Goal: Task Accomplishment & Management: Use online tool/utility

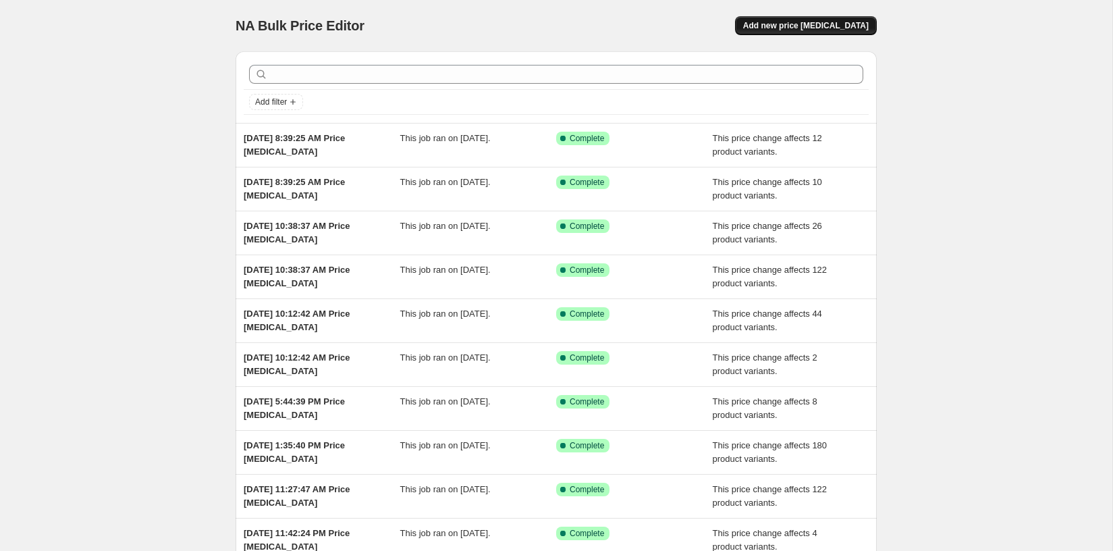
click at [807, 24] on span "Add new price [MEDICAL_DATA]" at bounding box center [806, 25] width 126 height 11
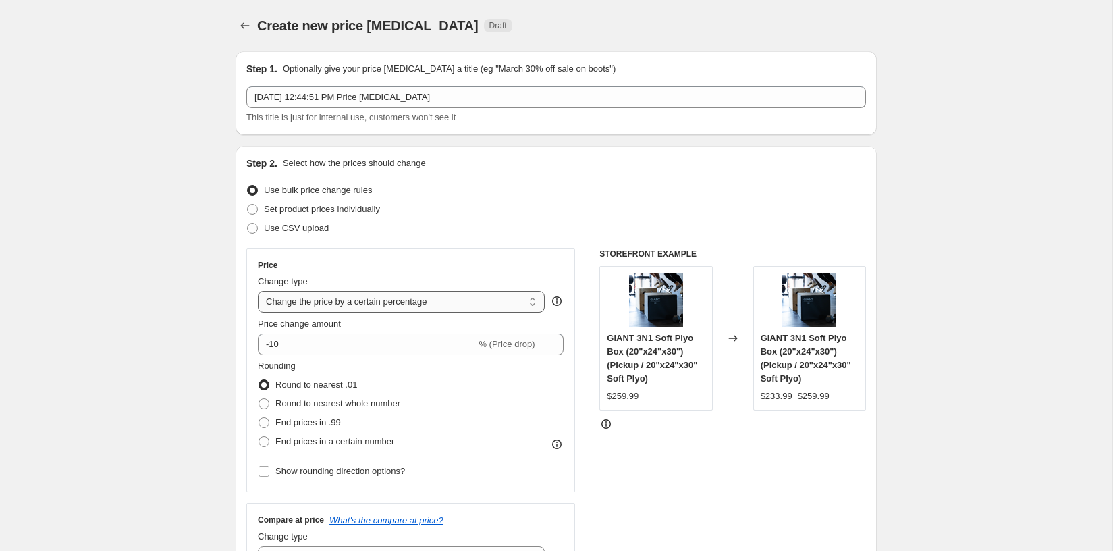
click at [352, 292] on select "Change the price to a certain amount Change the price by a certain amount Chang…" at bounding box center [401, 302] width 287 height 22
select select "pcap"
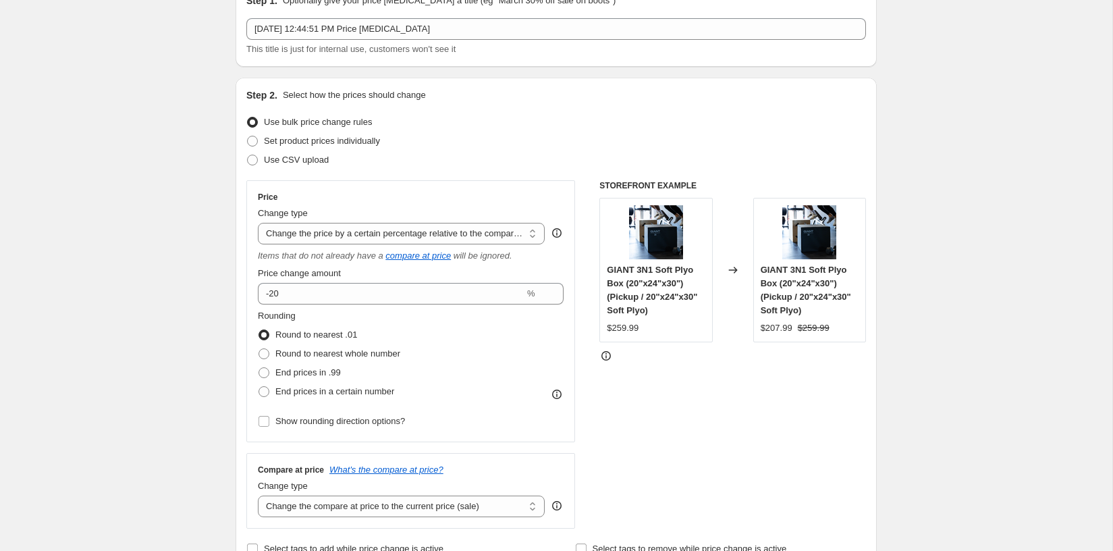
scroll to position [71, 0]
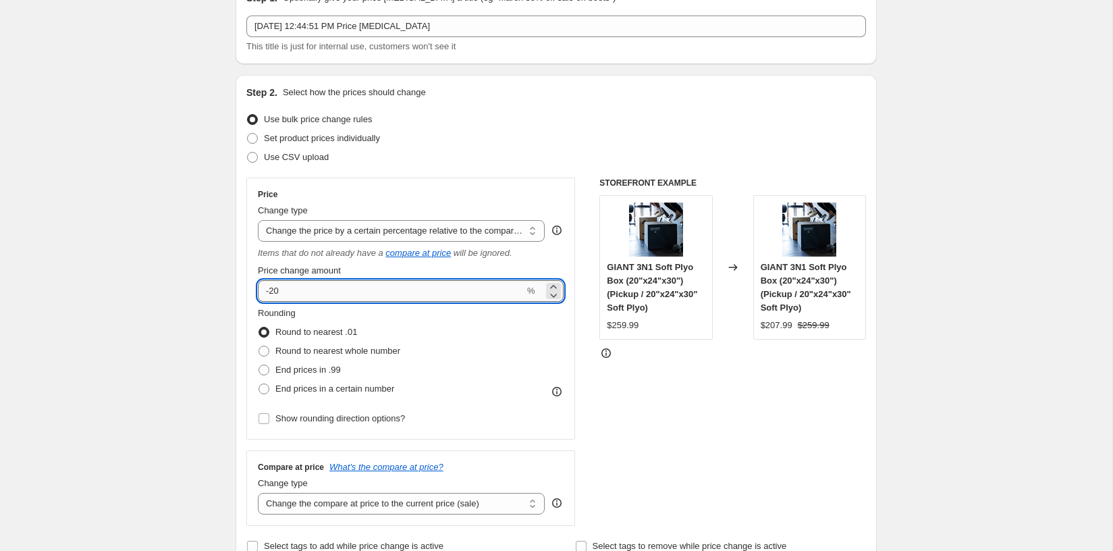
click at [325, 296] on input "-20" at bounding box center [391, 291] width 267 height 22
type input "-2"
type input "-15"
click at [654, 412] on div "STOREFRONT EXAMPLE GIANT 3N1 Soft Plyo Box (20"x24"x30") (Pickup / 20"x24"x30" …" at bounding box center [733, 352] width 267 height 348
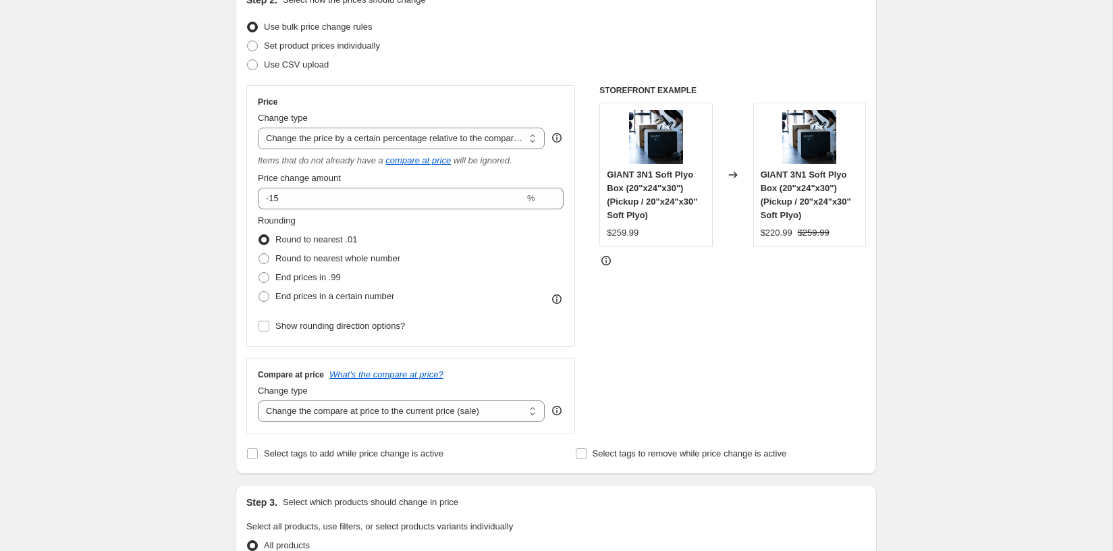
scroll to position [166, 0]
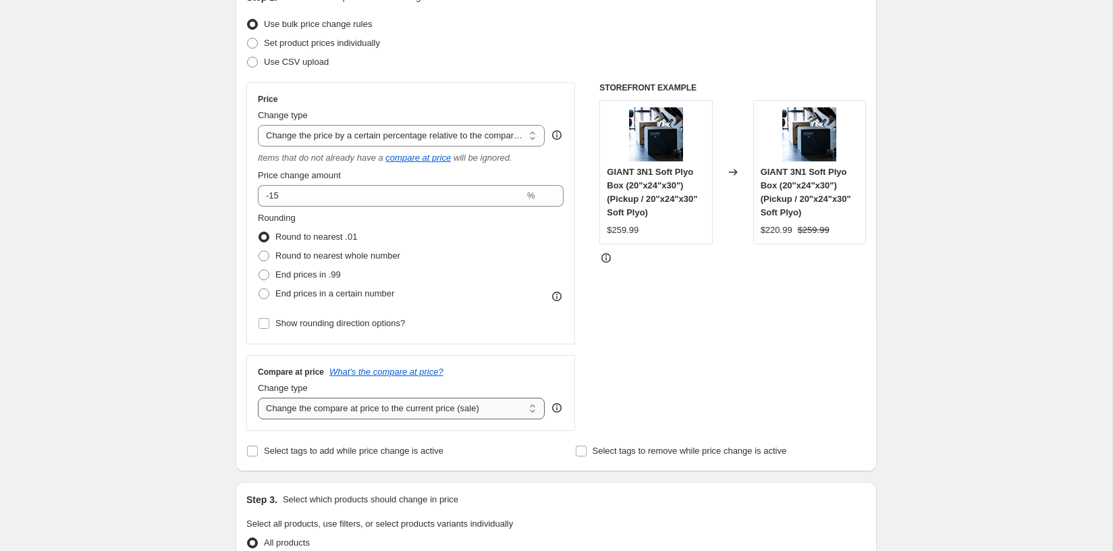
click at [334, 398] on select "Change the compare at price to the current price (sale) Change the compare at p…" at bounding box center [401, 409] width 287 height 22
select select "no_change"
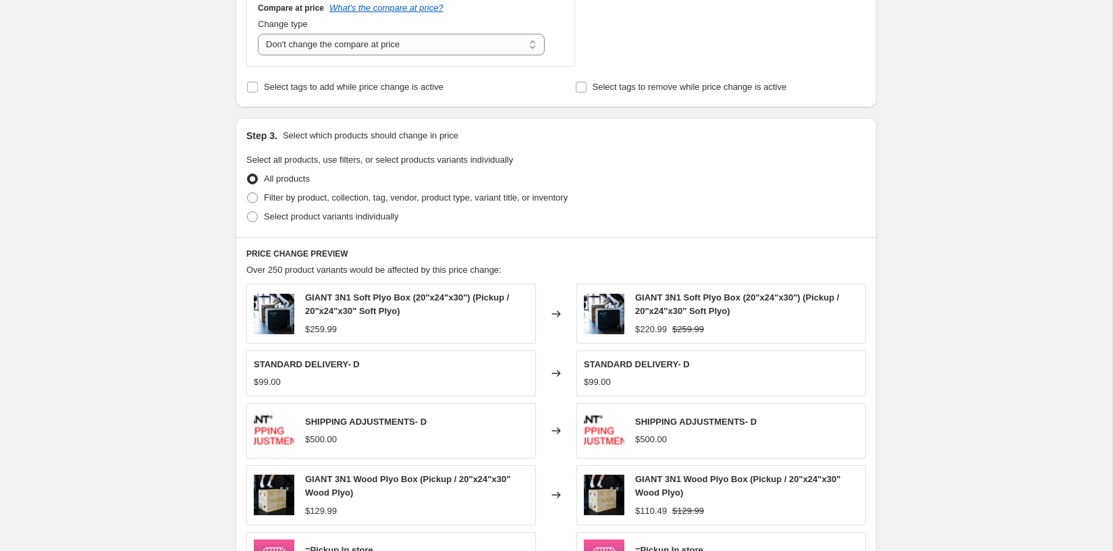
scroll to position [533, 0]
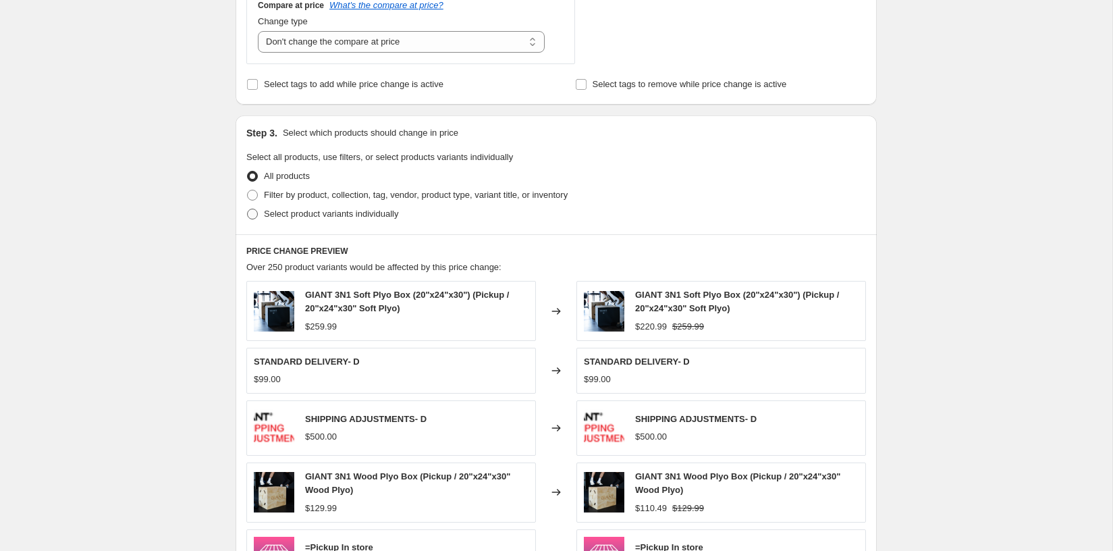
click at [345, 214] on span "Select product variants individually" at bounding box center [331, 214] width 134 height 10
click at [248, 209] on input "Select product variants individually" at bounding box center [247, 209] width 1 height 1
radio input "true"
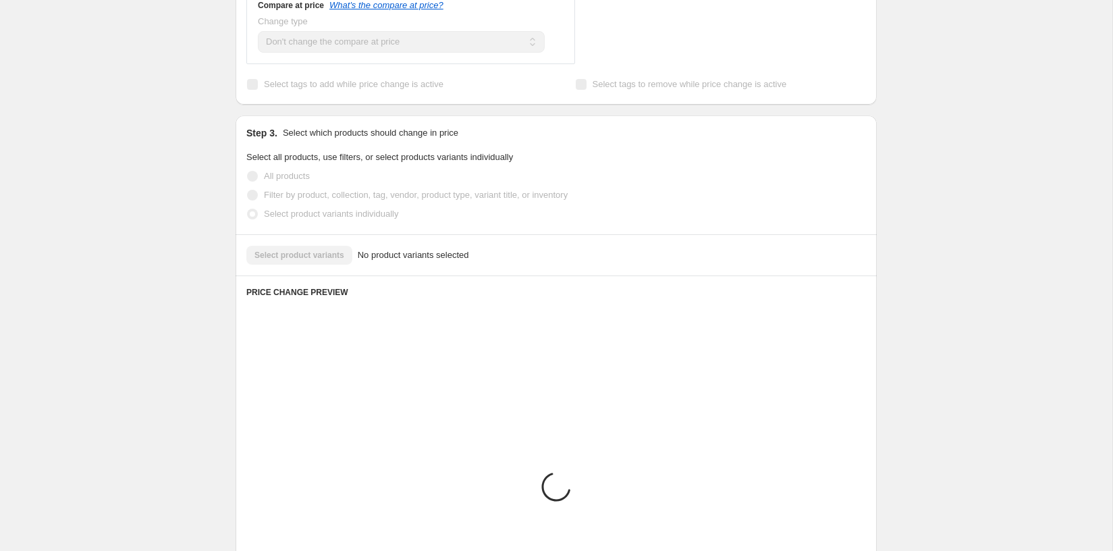
scroll to position [516, 0]
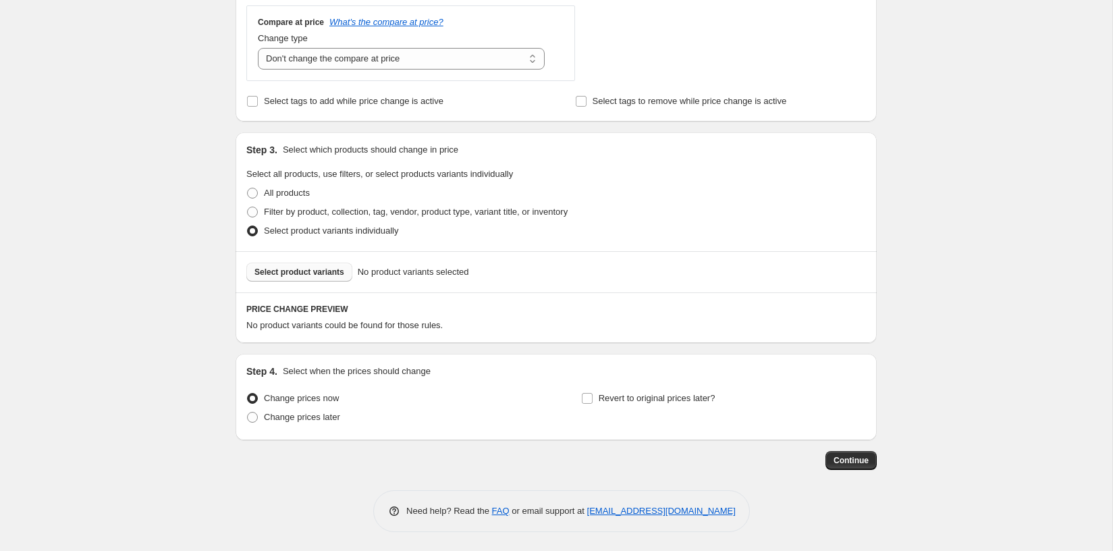
click at [294, 272] on span "Select product variants" at bounding box center [300, 272] width 90 height 11
click at [252, 191] on span at bounding box center [252, 193] width 11 height 11
click at [248, 188] on input "All products" at bounding box center [247, 188] width 1 height 1
radio input "true"
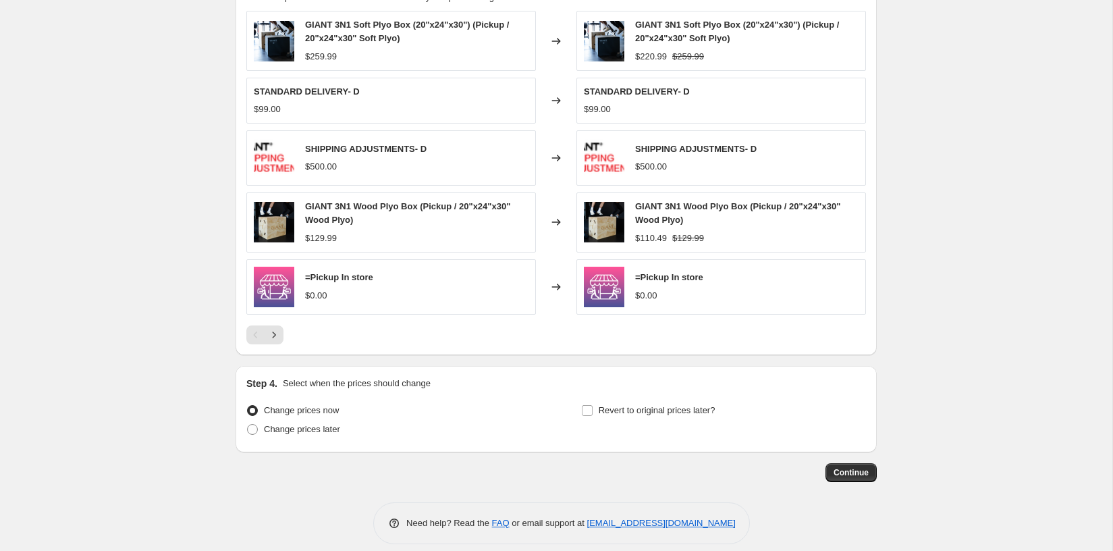
scroll to position [811, 0]
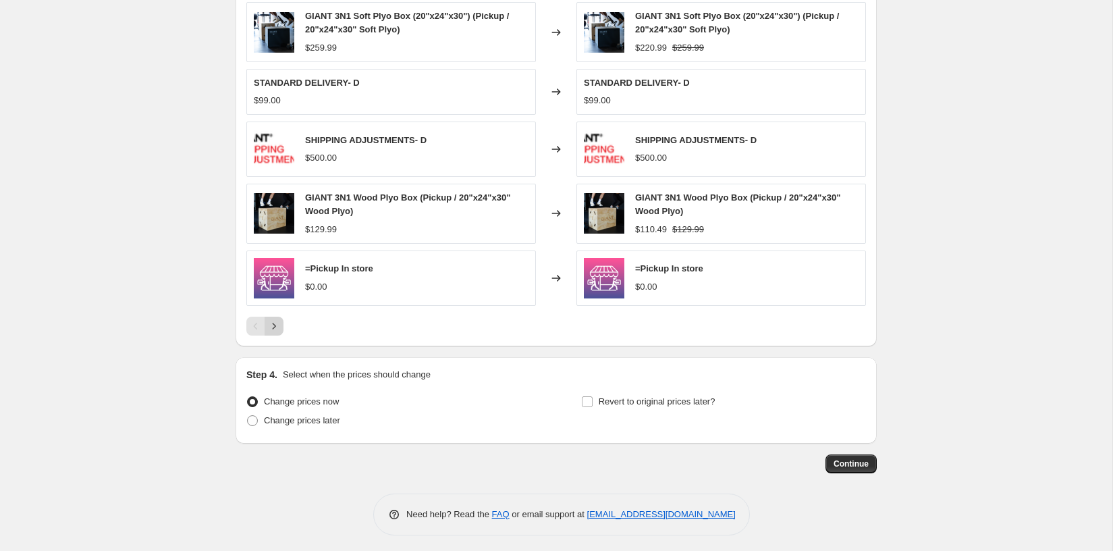
click at [276, 325] on icon "Next" at bounding box center [274, 326] width 14 height 14
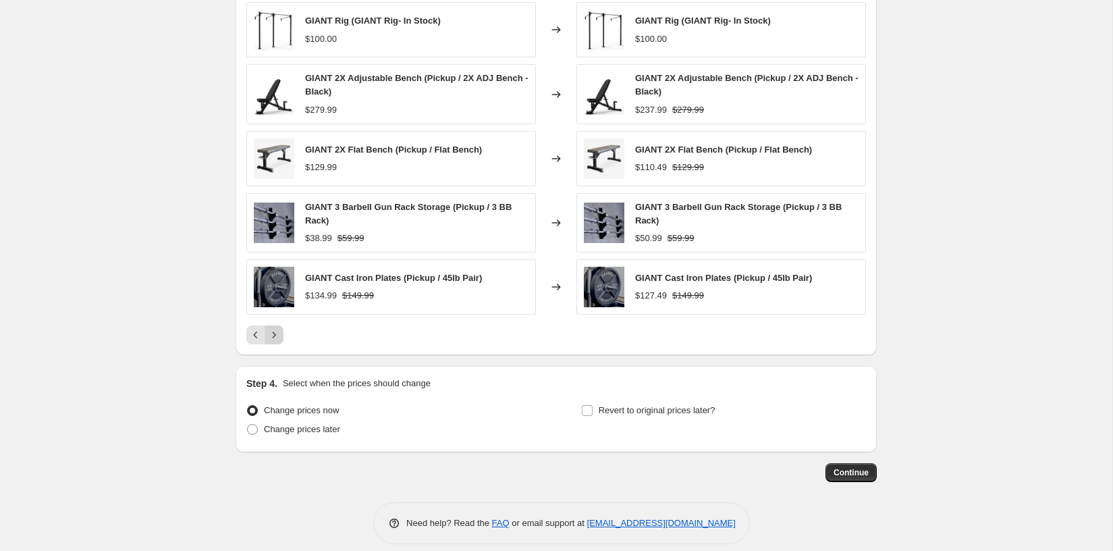
click at [276, 328] on icon "Next" at bounding box center [274, 335] width 14 height 14
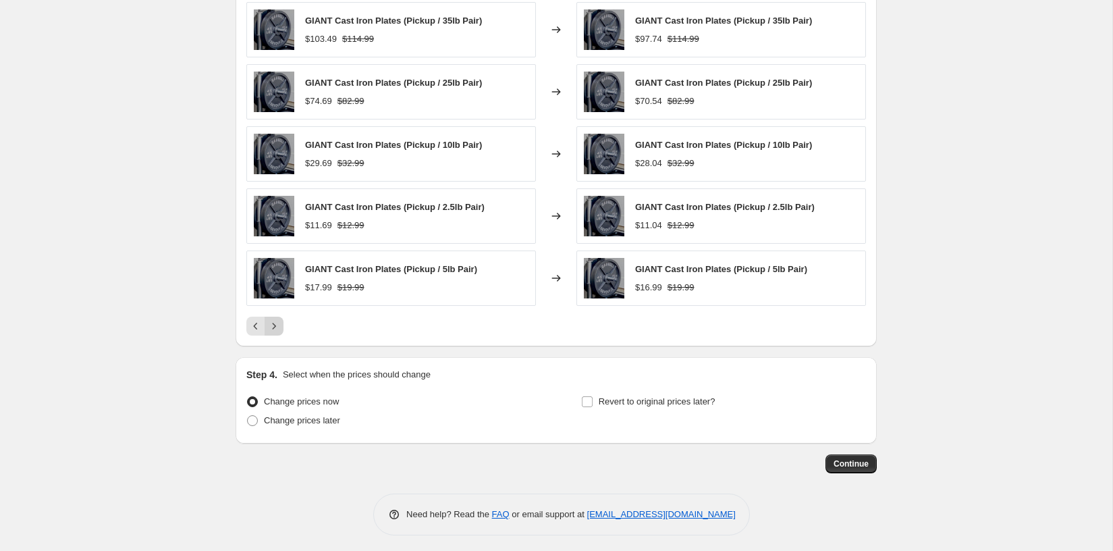
click at [276, 327] on icon "Next" at bounding box center [274, 326] width 14 height 14
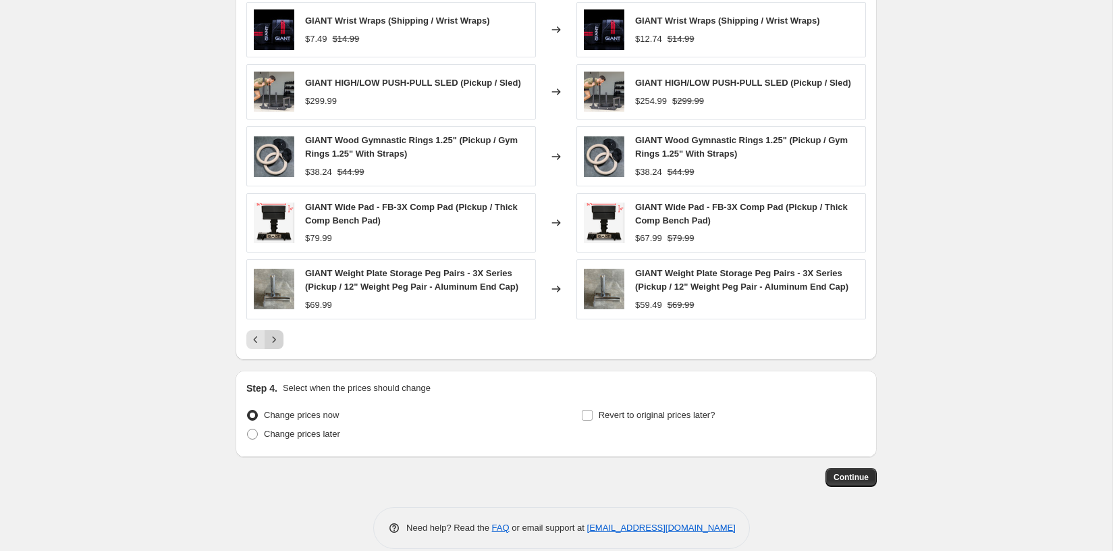
click at [276, 330] on button "Next" at bounding box center [274, 339] width 19 height 19
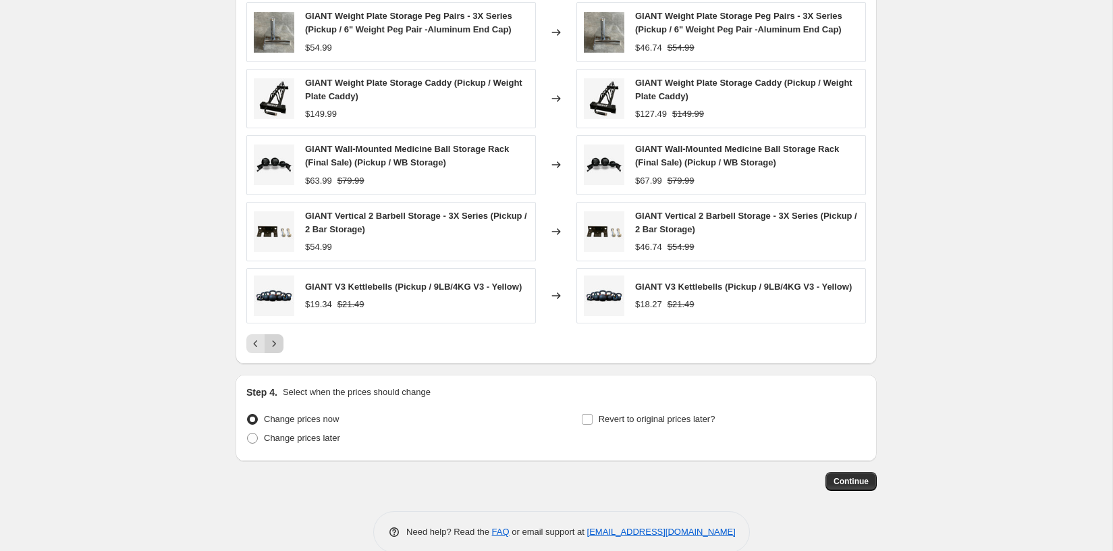
click at [275, 343] on icon "Next" at bounding box center [274, 344] width 14 height 14
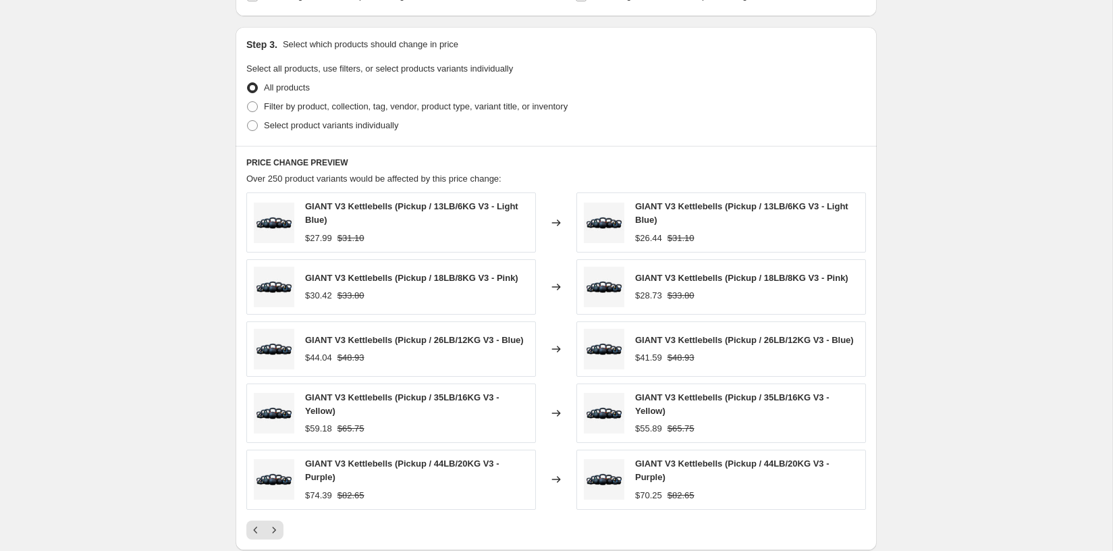
scroll to position [622, 0]
click at [320, 128] on span "Select product variants individually" at bounding box center [331, 124] width 134 height 14
click at [248, 119] on input "Select product variants individually" at bounding box center [247, 119] width 1 height 1
radio input "true"
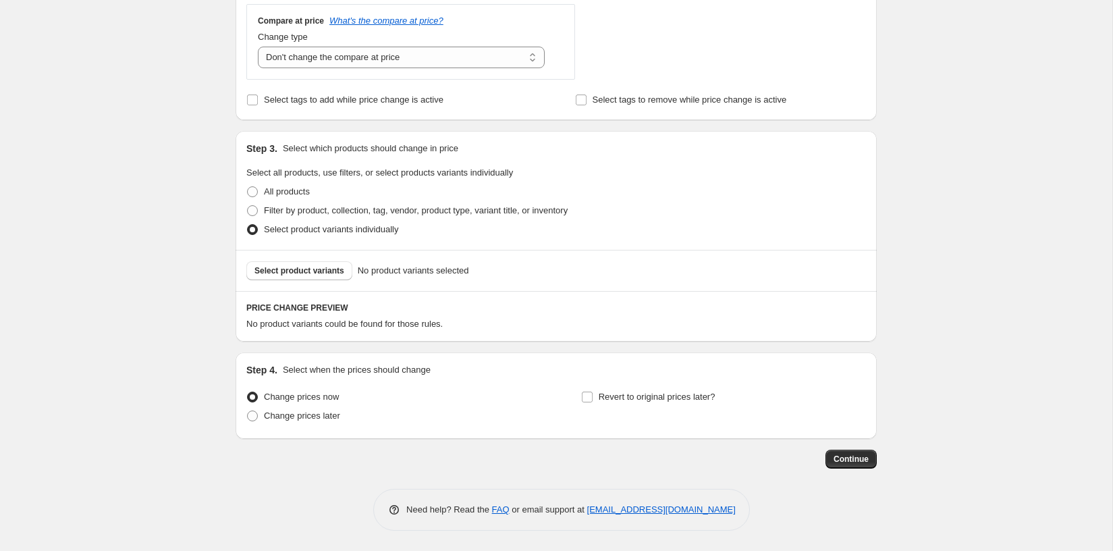
scroll to position [516, 0]
click at [306, 277] on button "Select product variants" at bounding box center [299, 272] width 106 height 19
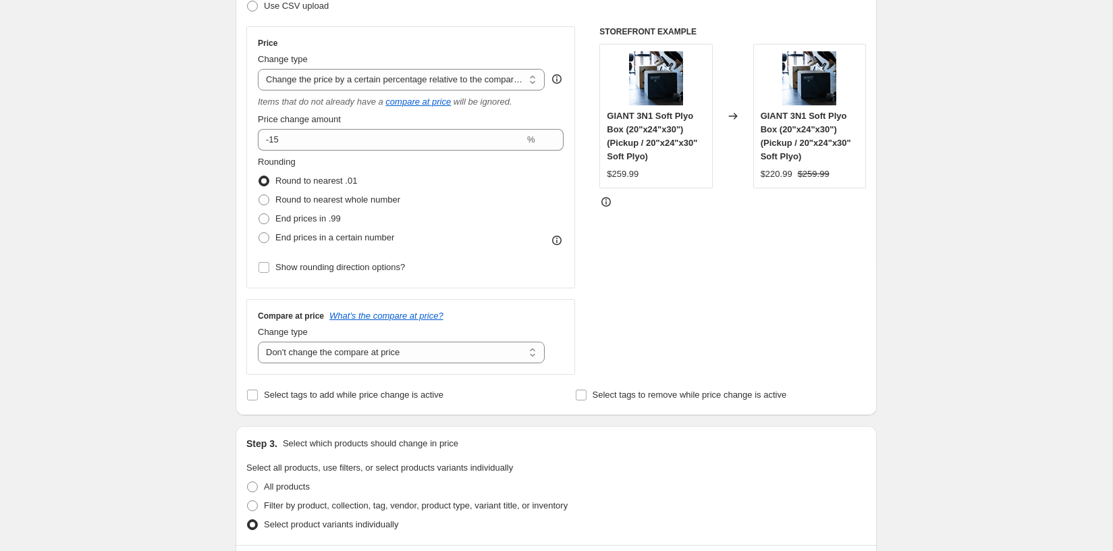
scroll to position [213, 0]
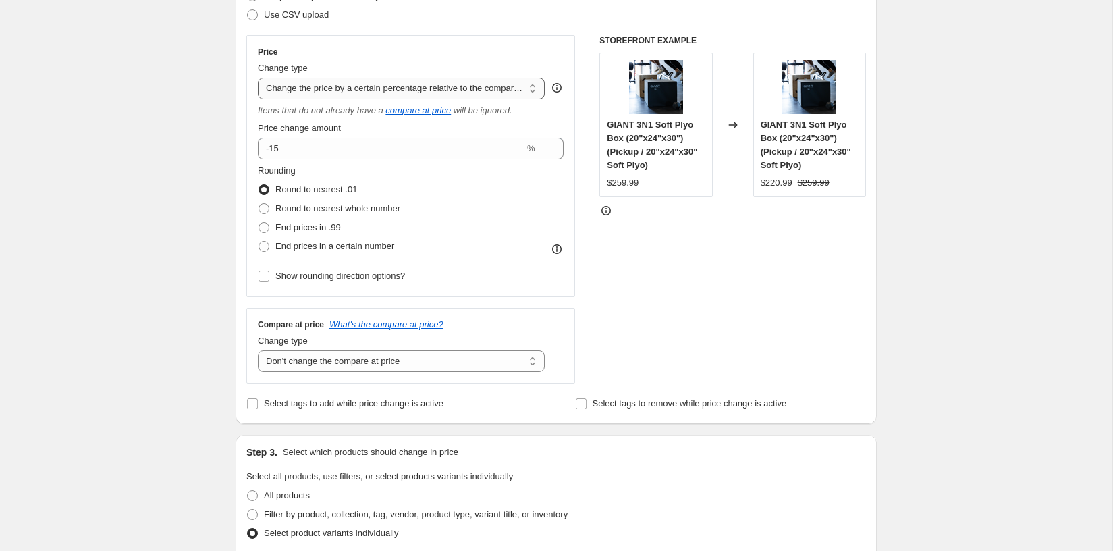
click at [314, 88] on select "Change the price to a certain amount Change the price by a certain amount Chang…" at bounding box center [401, 89] width 287 height 22
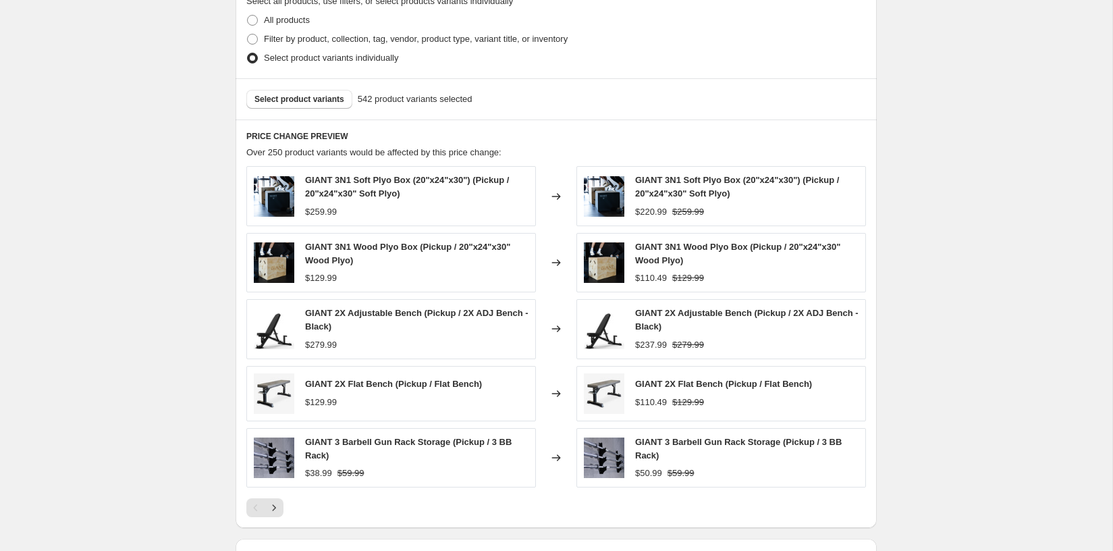
scroll to position [871, 0]
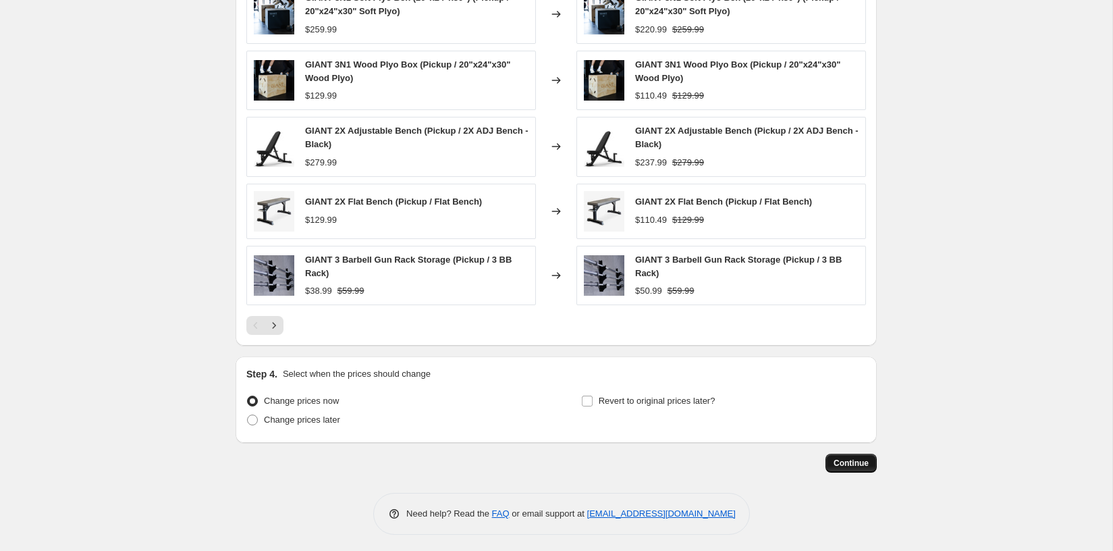
click at [830, 456] on button "Continue" at bounding box center [851, 463] width 51 height 19
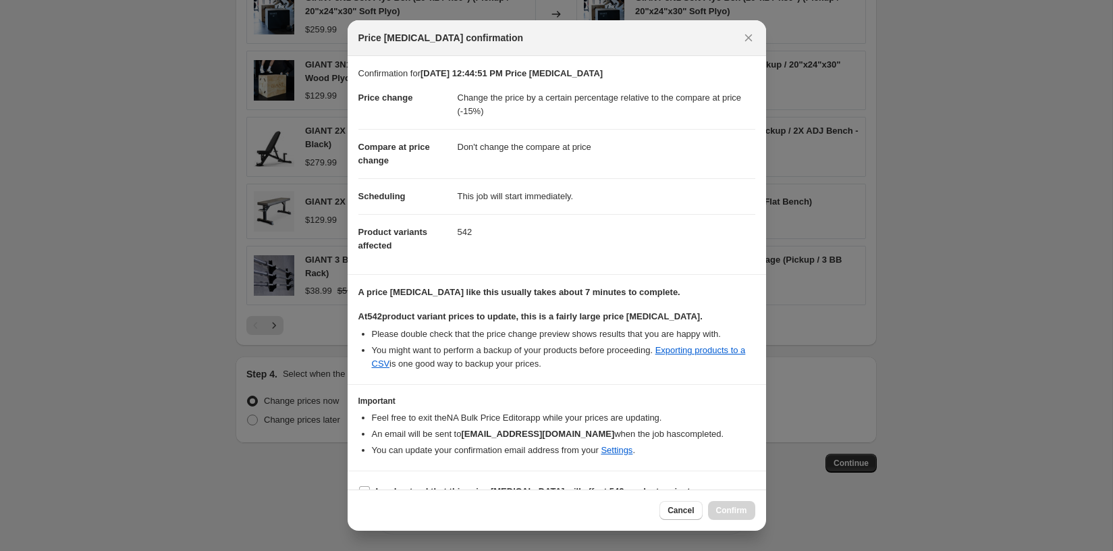
scroll to position [20, 0]
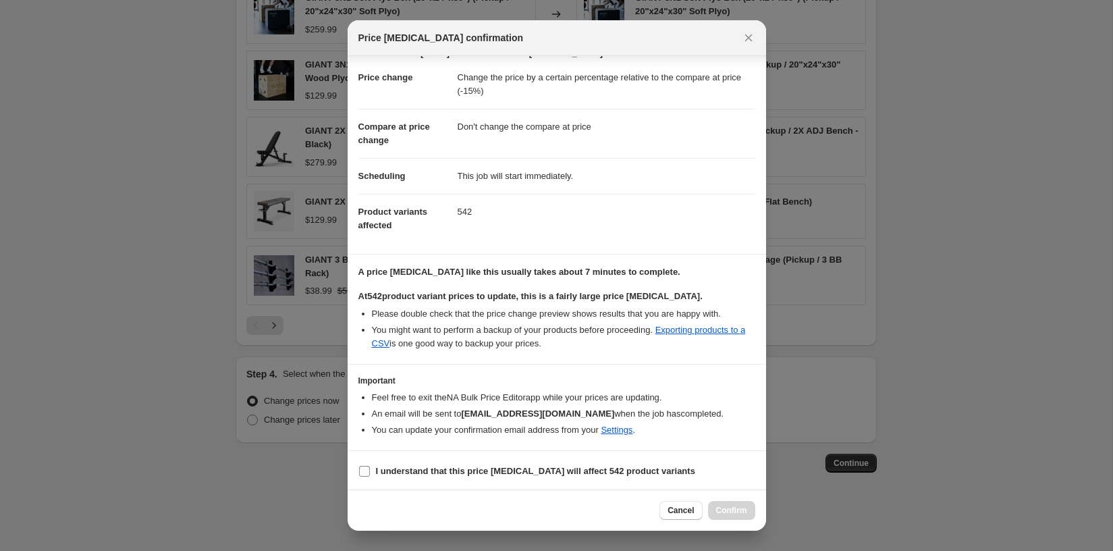
click at [457, 467] on b "I understand that this price [MEDICAL_DATA] will affect 542 product variants" at bounding box center [535, 471] width 319 height 10
click at [370, 467] on input "I understand that this price [MEDICAL_DATA] will affect 542 product variants" at bounding box center [364, 471] width 11 height 11
checkbox input "true"
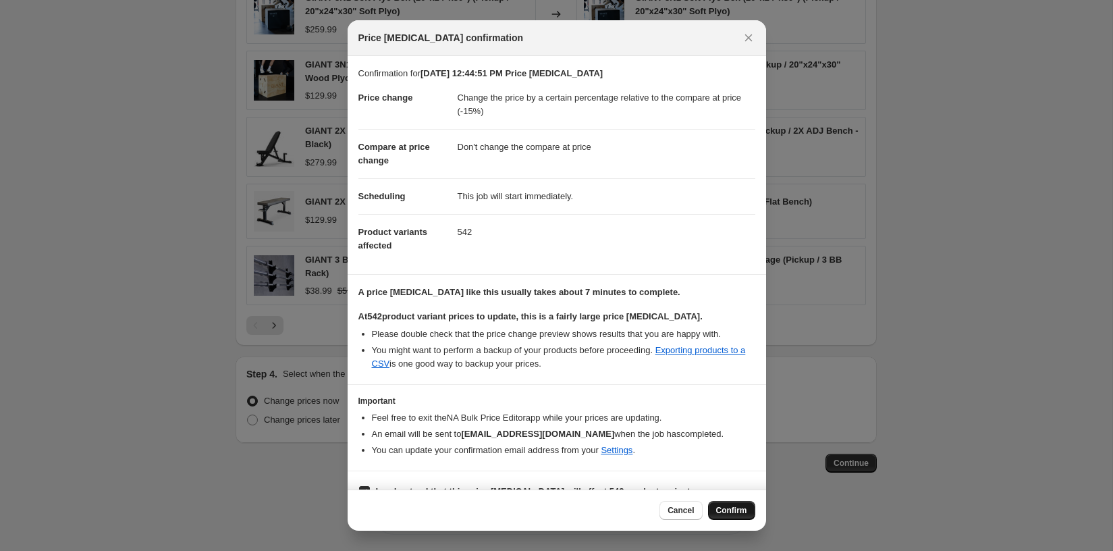
click at [733, 513] on span "Confirm" at bounding box center [731, 510] width 31 height 11
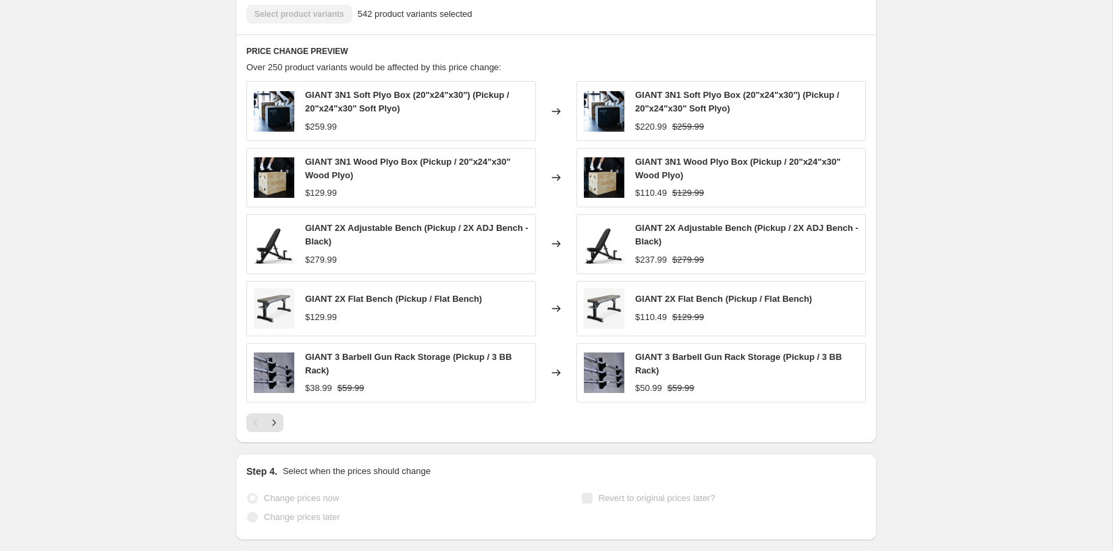
scroll to position [906, 0]
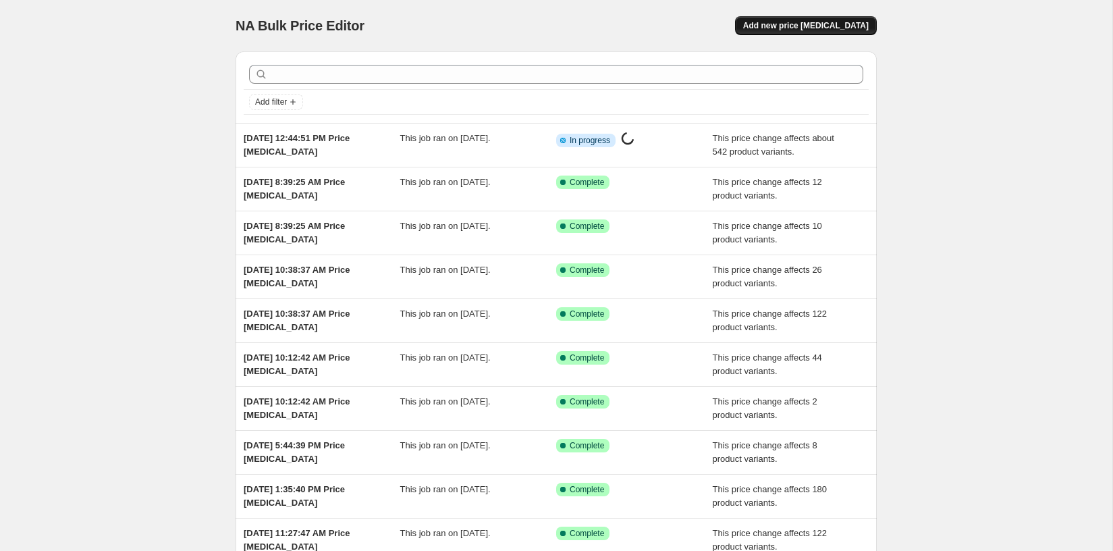
click at [847, 22] on span "Add new price [MEDICAL_DATA]" at bounding box center [806, 25] width 126 height 11
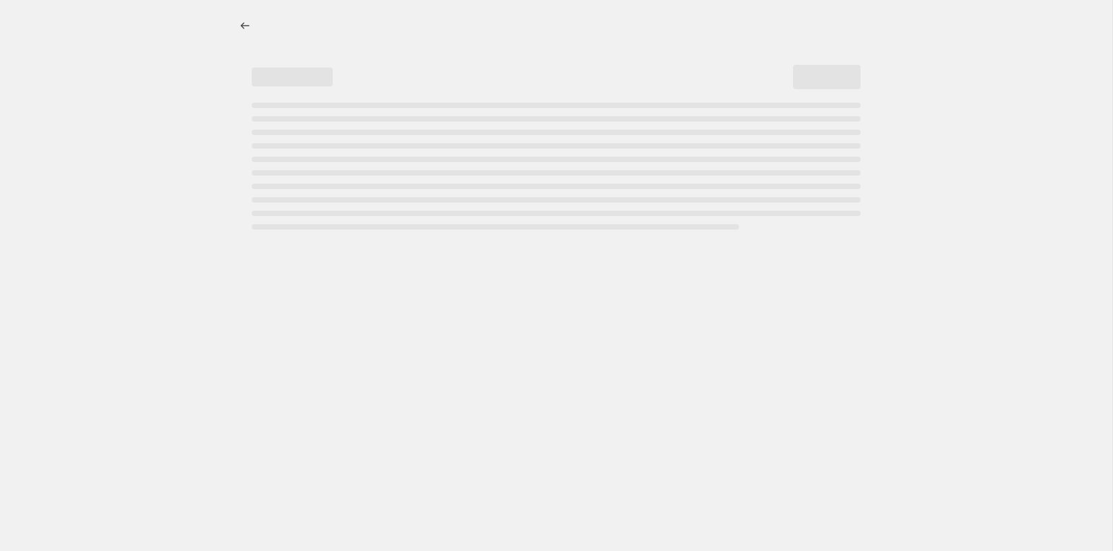
select select "percentage"
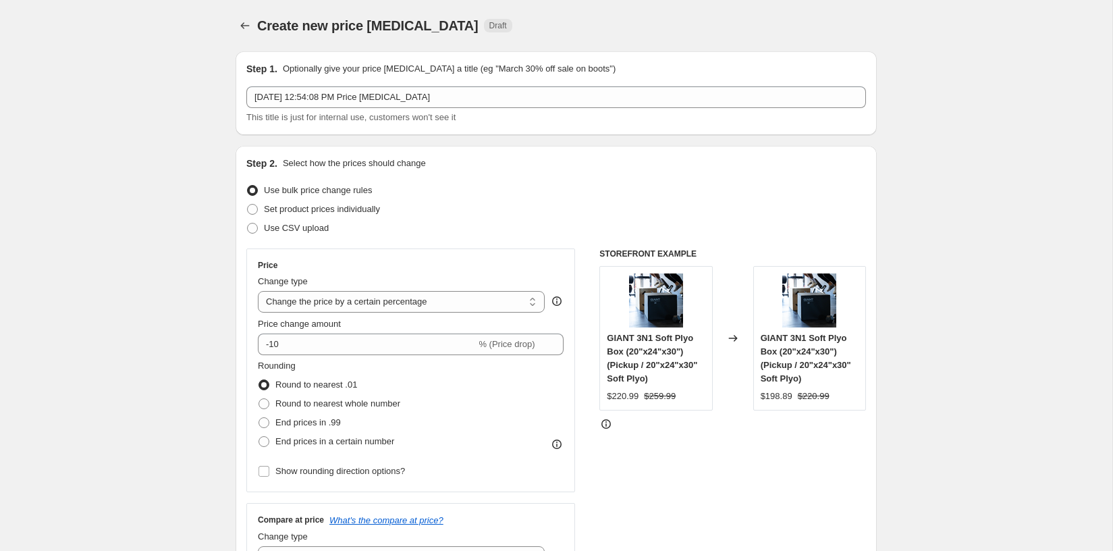
click at [340, 290] on div "Change type Change the price to a certain amount Change the price by a certain …" at bounding box center [401, 294] width 287 height 38
click at [339, 299] on select "Change the price to a certain amount Change the price by a certain amount Chang…" at bounding box center [401, 302] width 287 height 22
select select "percentage"
